Goal: Find specific page/section: Find specific page/section

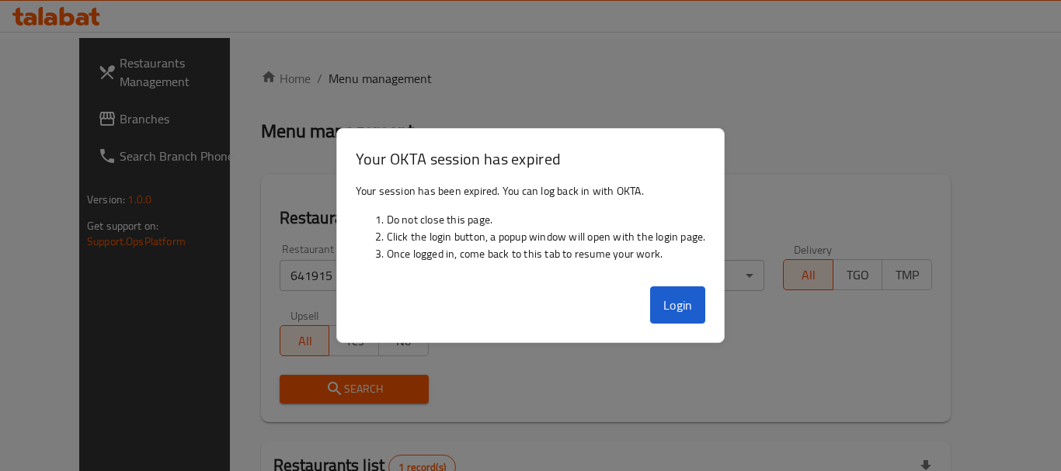
click at [672, 302] on button "Login" at bounding box center [678, 304] width 56 height 37
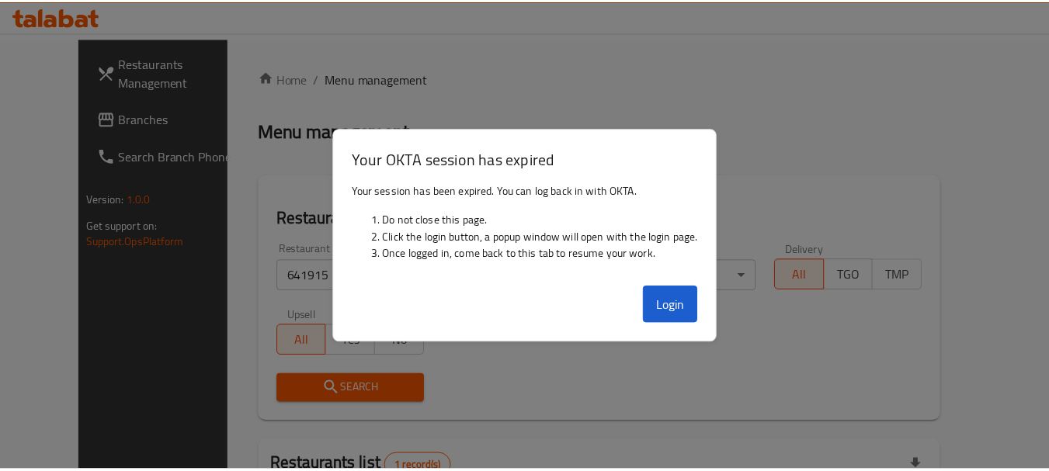
scroll to position [208, 0]
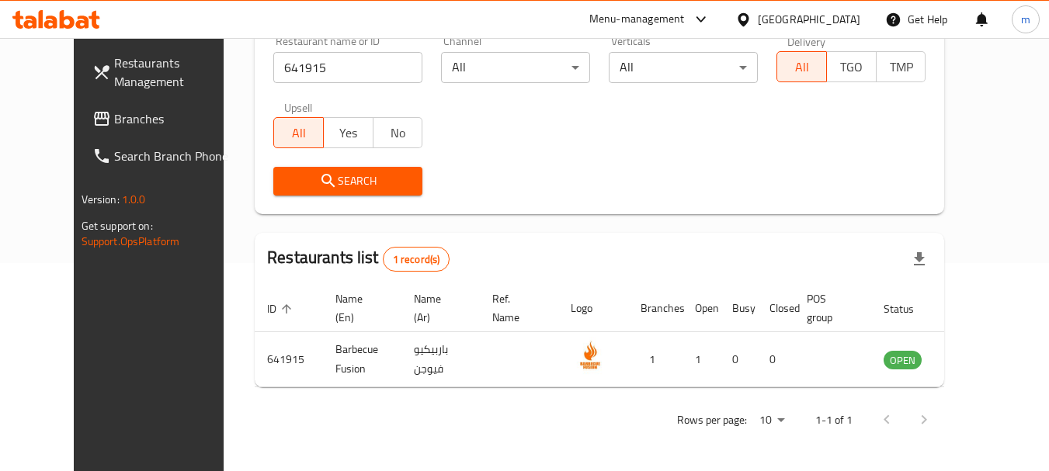
click at [302, 112] on div "All Yes No" at bounding box center [347, 125] width 149 height 47
click at [748, 17] on icon at bounding box center [743, 18] width 11 height 13
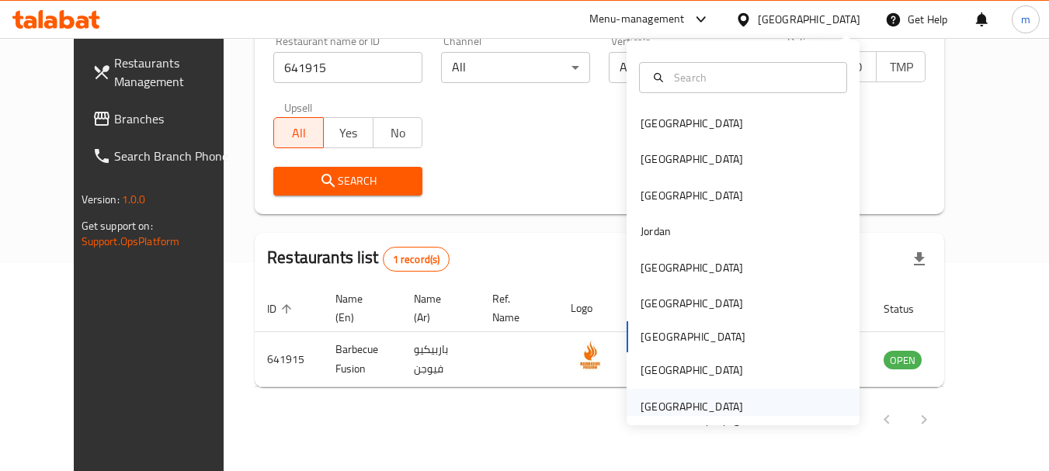
click at [700, 408] on div "[GEOGRAPHIC_DATA]" at bounding box center [692, 406] width 102 height 17
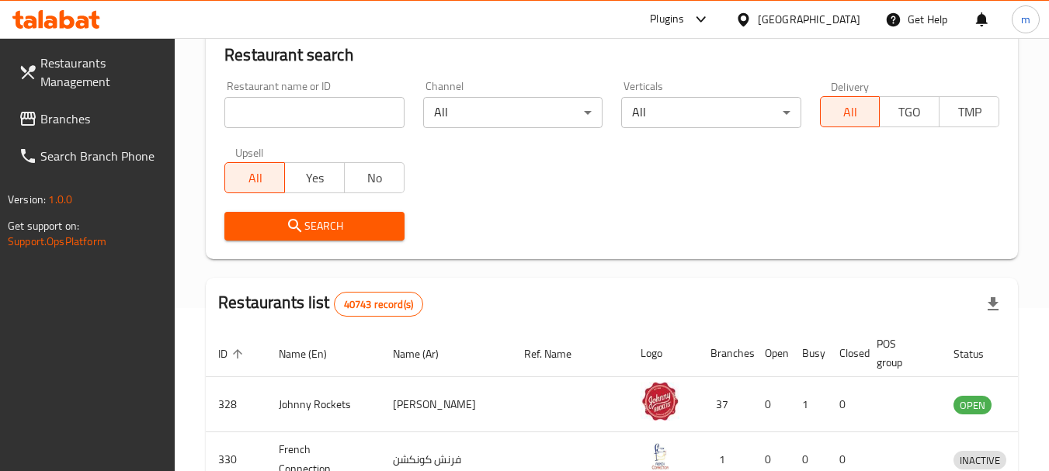
scroll to position [208, 0]
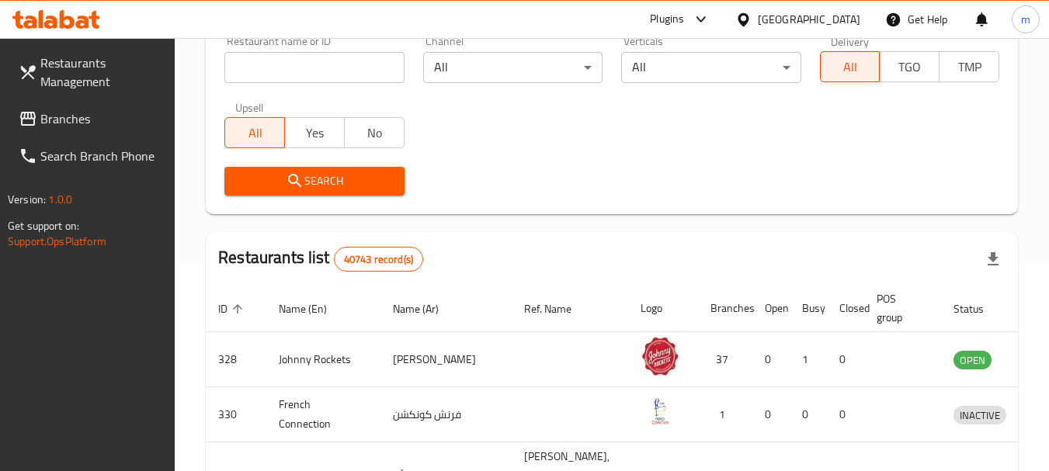
click at [158, 103] on link "Branches" at bounding box center [90, 118] width 169 height 37
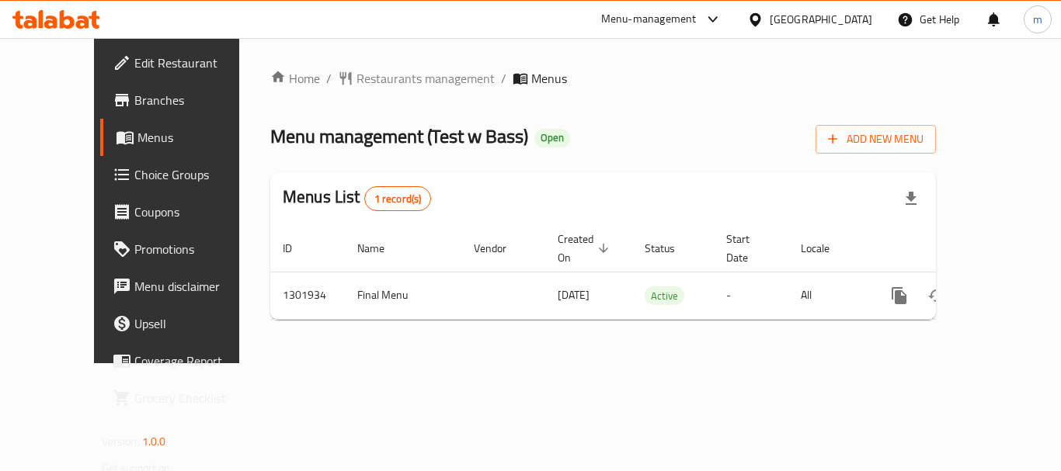
click at [134, 165] on span "Choice Groups" at bounding box center [196, 174] width 124 height 19
